Goal: Transaction & Acquisition: Purchase product/service

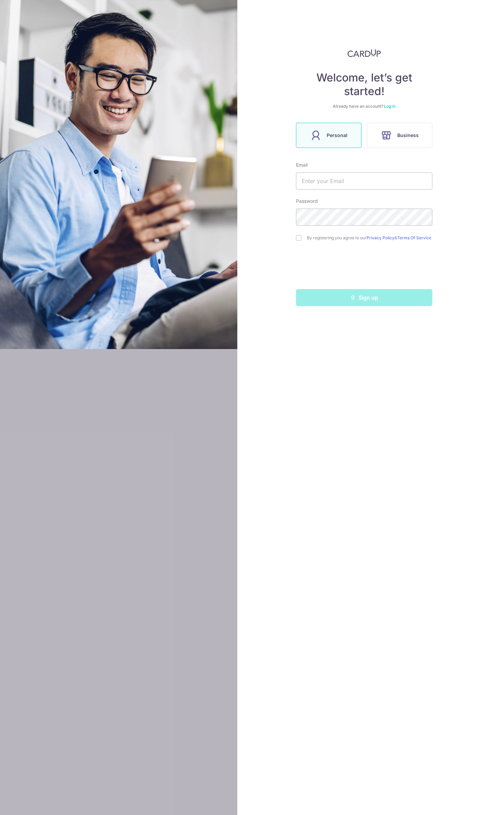
type input "[EMAIL_ADDRESS][DOMAIN_NAME]"
click at [299, 239] on input "checkbox" at bounding box center [298, 237] width 5 height 5
checkbox input "true"
click at [364, 298] on button "Sign up" at bounding box center [364, 297] width 136 height 17
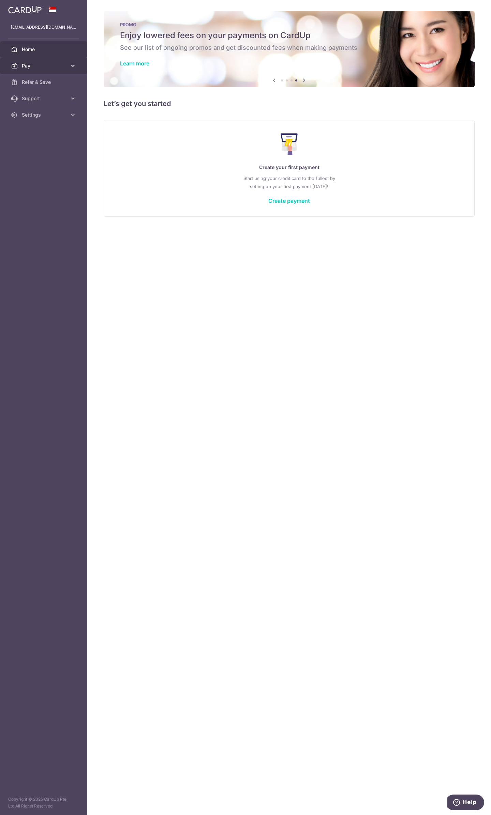
click at [73, 62] on link "Pay" at bounding box center [43, 66] width 87 height 16
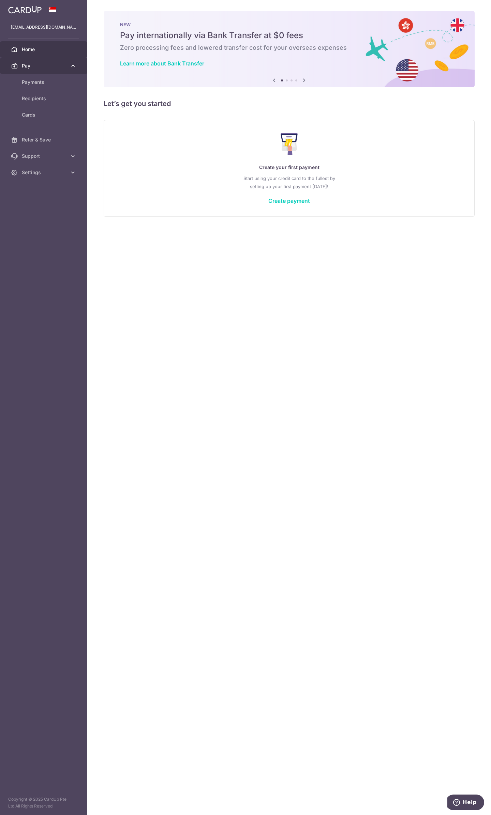
click at [73, 68] on icon at bounding box center [73, 65] width 7 height 7
click at [44, 81] on span "Payments" at bounding box center [44, 82] width 45 height 7
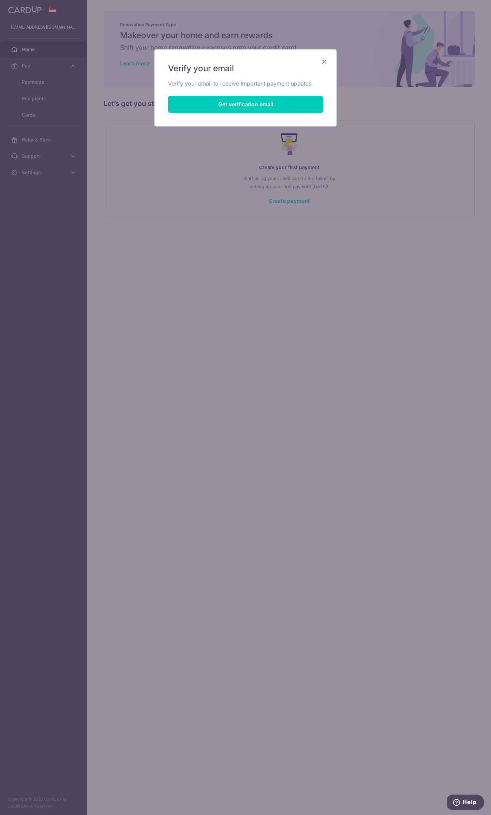
click at [327, 61] on icon "Close" at bounding box center [324, 61] width 8 height 9
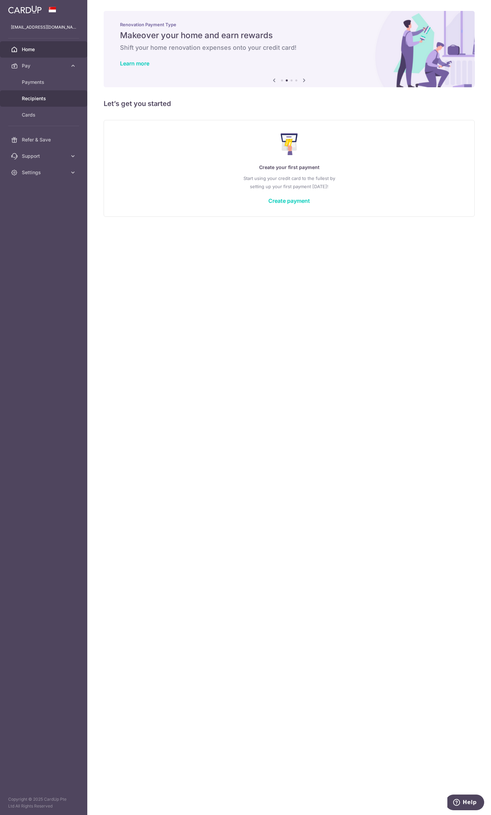
click at [51, 101] on span "Recipients" at bounding box center [44, 98] width 45 height 7
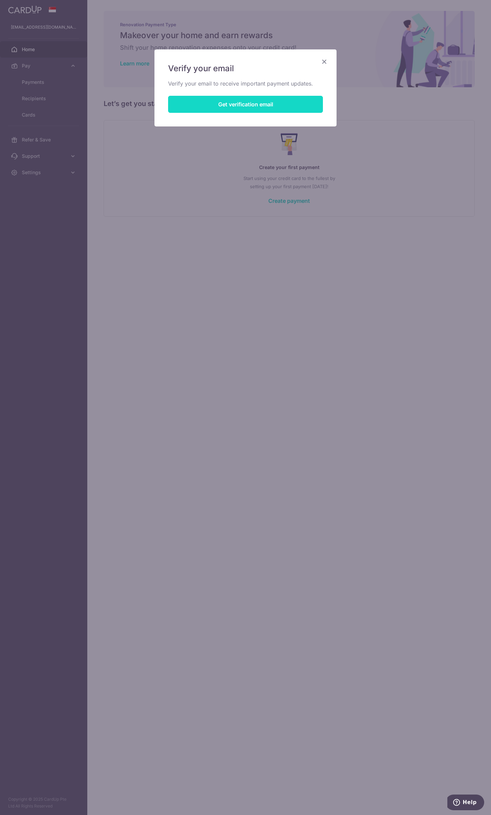
click at [261, 104] on button "Get verification email" at bounding box center [245, 104] width 155 height 17
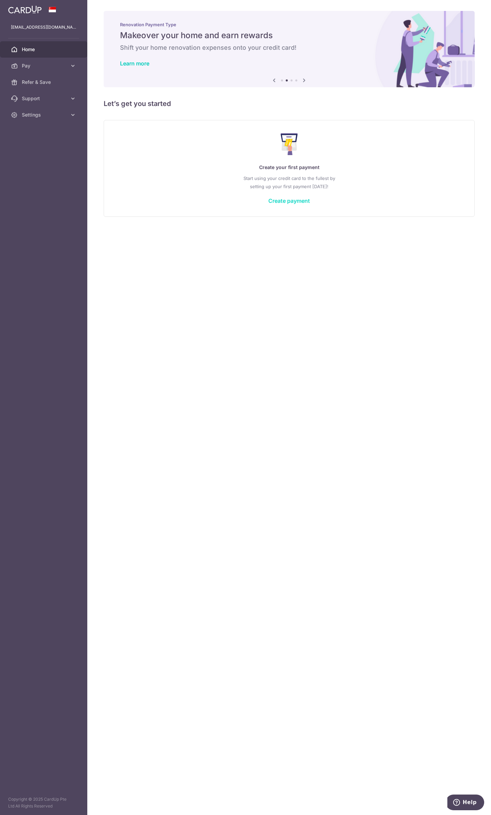
click at [293, 202] on link "Create payment" at bounding box center [289, 200] width 42 height 7
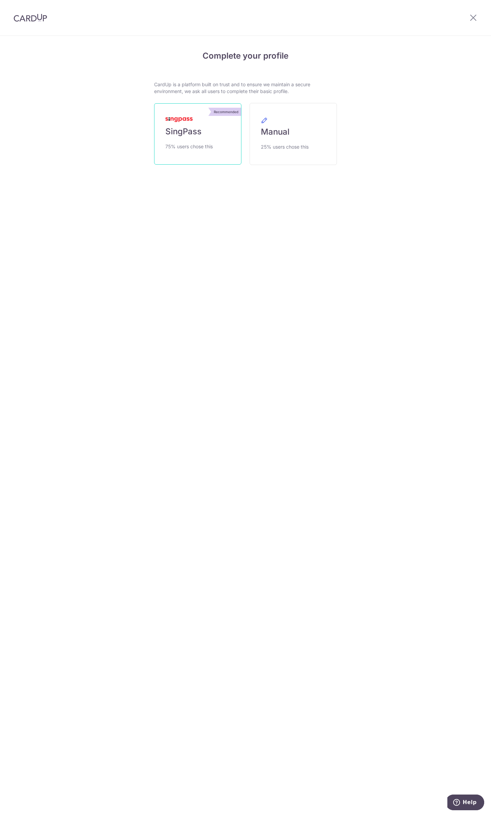
click at [189, 148] on span "75% users chose this" at bounding box center [188, 147] width 47 height 8
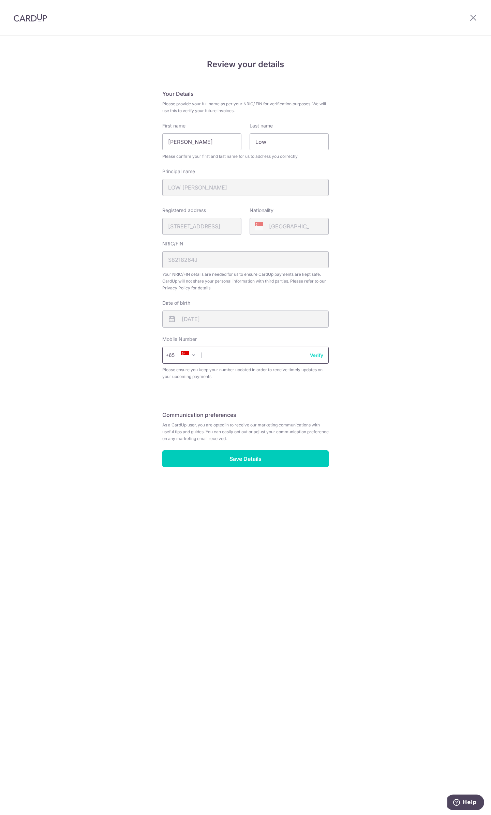
click at [218, 357] on input "text" at bounding box center [245, 355] width 166 height 17
type input "96534552"
click at [319, 354] on button "Verify" at bounding box center [316, 355] width 13 height 7
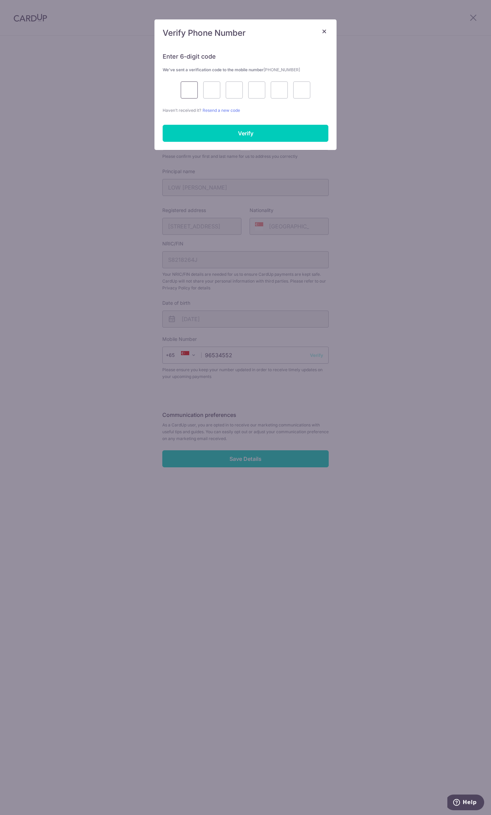
click at [185, 89] on input "text" at bounding box center [189, 89] width 17 height 17
type input "7"
type input "0"
type input "2"
type input "1"
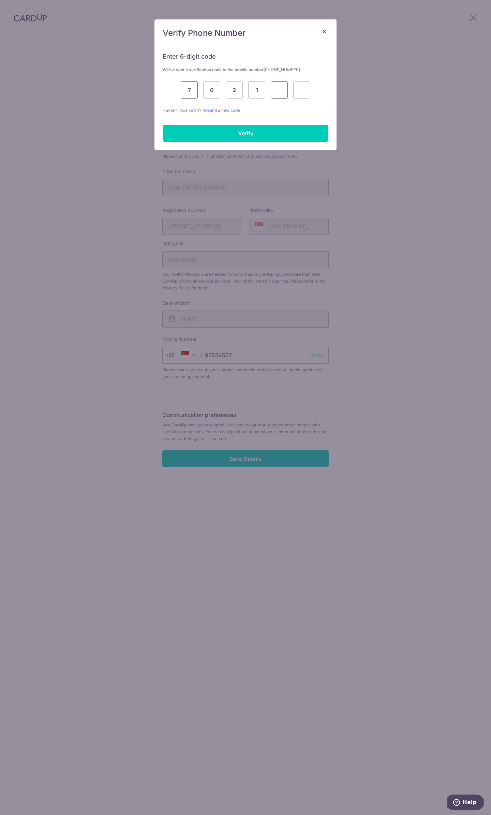
type input "9"
type input "6"
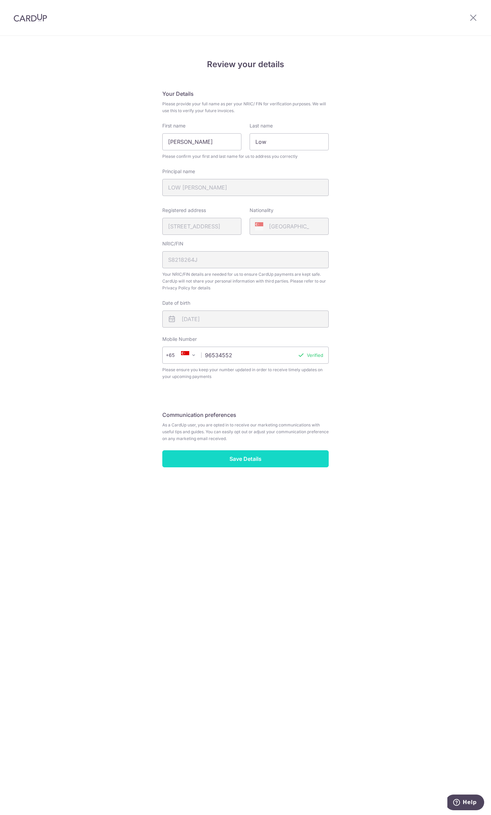
click at [270, 463] on input "Save Details" at bounding box center [245, 458] width 166 height 17
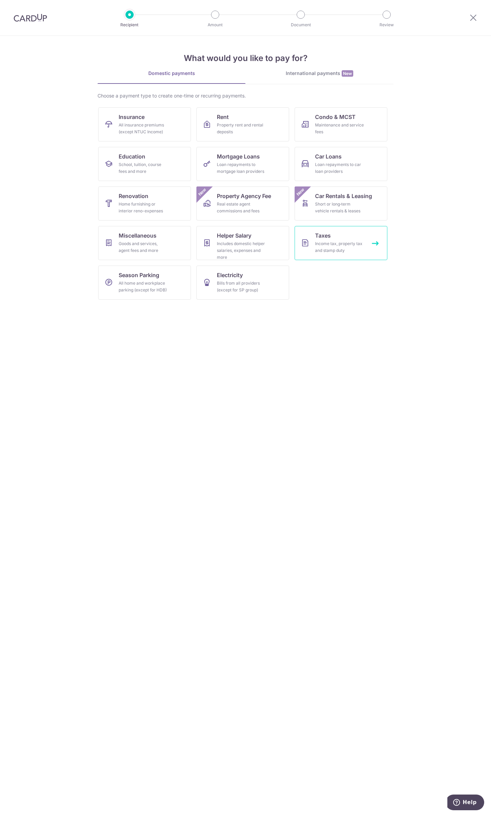
click at [320, 249] on div "Income tax, property tax and stamp duty" at bounding box center [339, 247] width 49 height 14
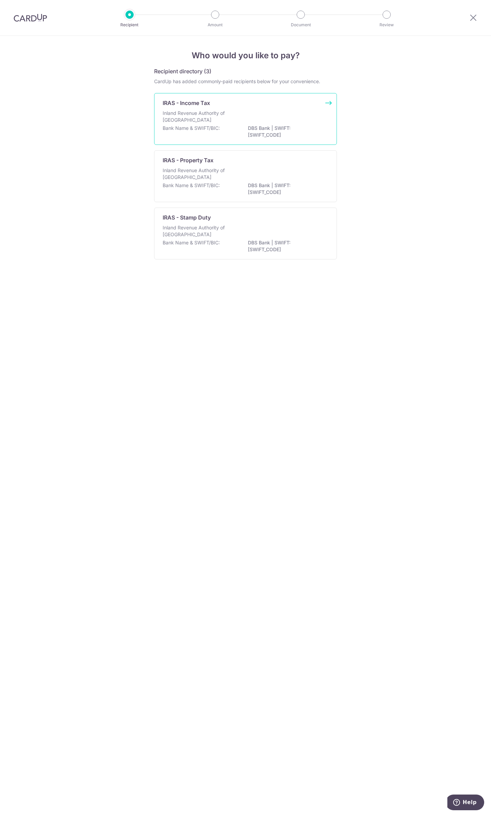
click at [205, 132] on div "Bank Name & SWIFT/BIC: DBS Bank | SWIFT: DBSSSGSGXXX" at bounding box center [246, 132] width 166 height 14
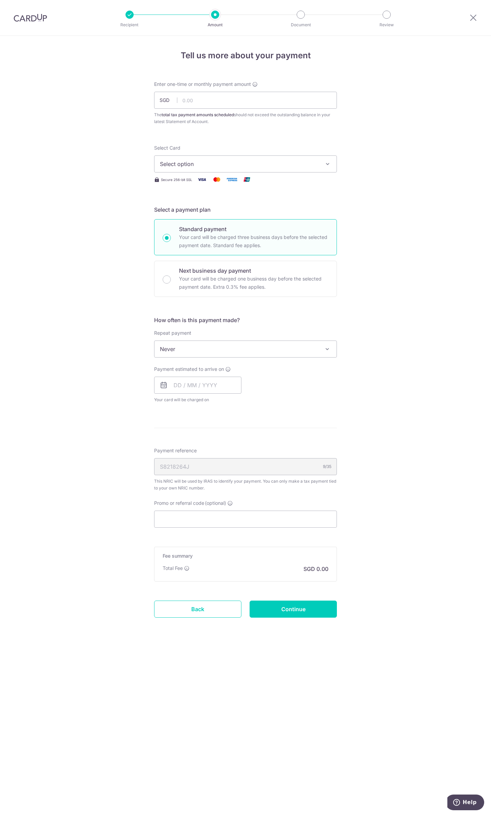
click at [70, 723] on div "Tell us more about your payment Enter one-time or monthly payment amount SGD Th…" at bounding box center [245, 425] width 491 height 779
click at [321, 166] on button "Select option" at bounding box center [245, 163] width 183 height 17
click at [190, 185] on span "Add credit card" at bounding box center [251, 183] width 159 height 7
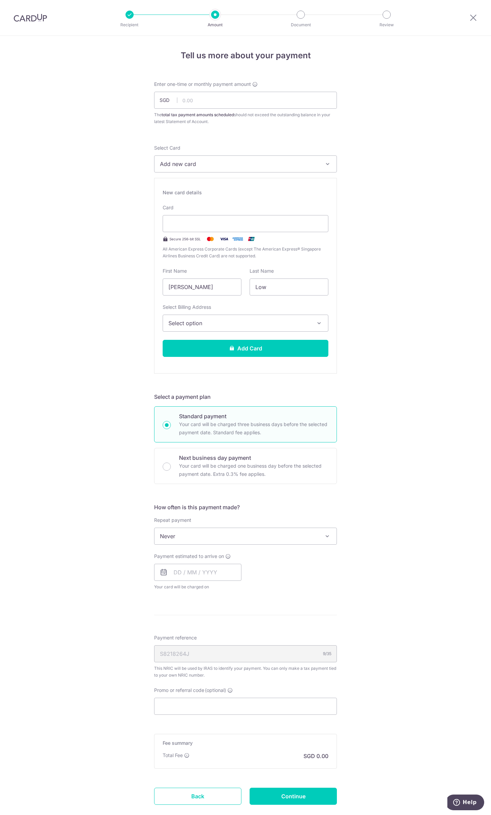
click at [226, 325] on span "Select option" at bounding box center [239, 323] width 142 height 8
click at [197, 326] on span "Select option" at bounding box center [239, 323] width 142 height 8
click at [109, 331] on div "Tell us more about your payment Enter one-time or monthly payment amount SGD Th…" at bounding box center [245, 446] width 491 height 820
click at [203, 287] on input "[PERSON_NAME]" at bounding box center [202, 287] width 79 height 17
click at [194, 219] on div at bounding box center [246, 223] width 166 height 17
